Goal: Task Accomplishment & Management: Complete application form

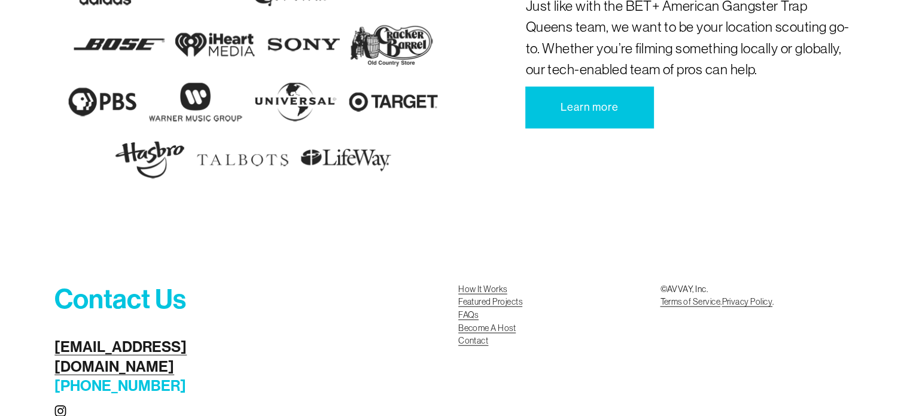
scroll to position [2754, 0]
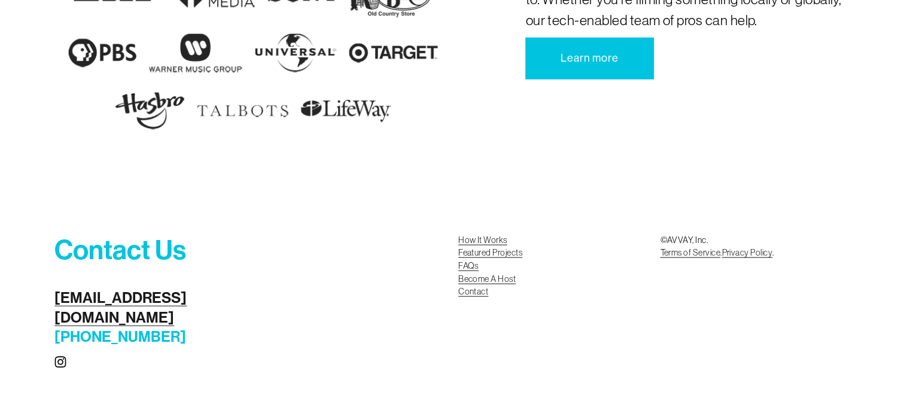
drag, startPoint x: 917, startPoint y: 50, endPoint x: 918, endPoint y: 409, distance: 359.2
click at [505, 296] on link "Become A Host Contact" at bounding box center [487, 286] width 57 height 26
